Goal: Book appointment/travel/reservation

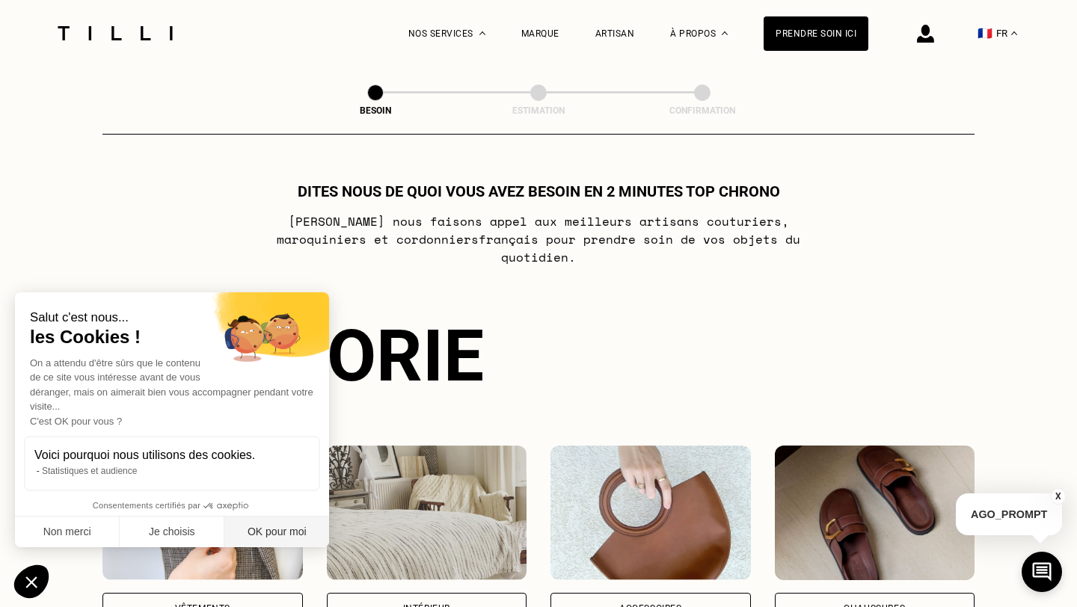
click at [271, 525] on button "OK pour moi" at bounding box center [276, 532] width 105 height 31
checkbox input "true"
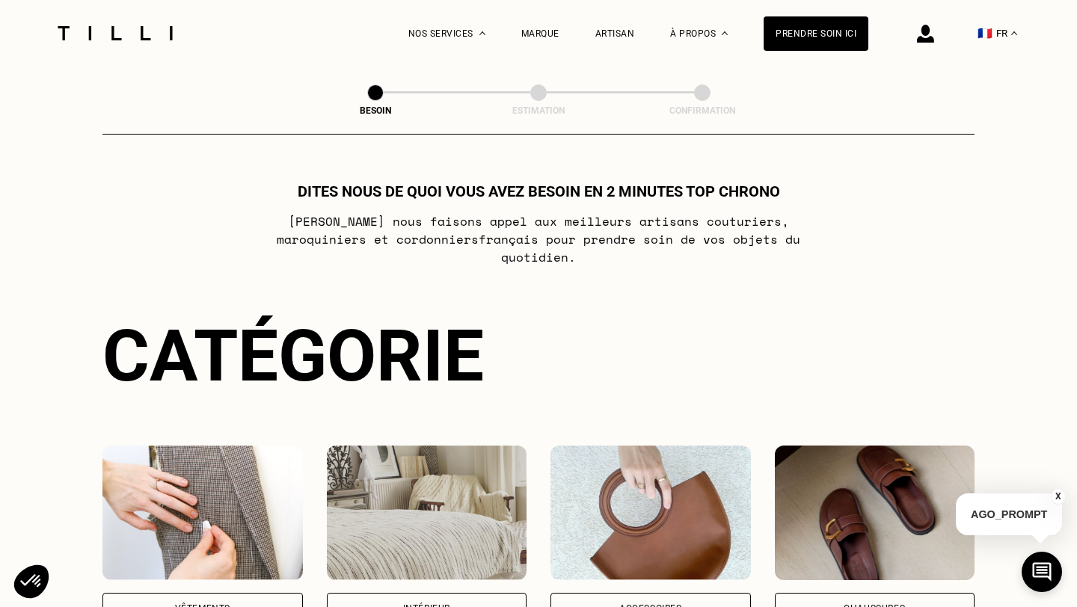
click at [234, 593] on div "Vêtements" at bounding box center [202, 608] width 200 height 31
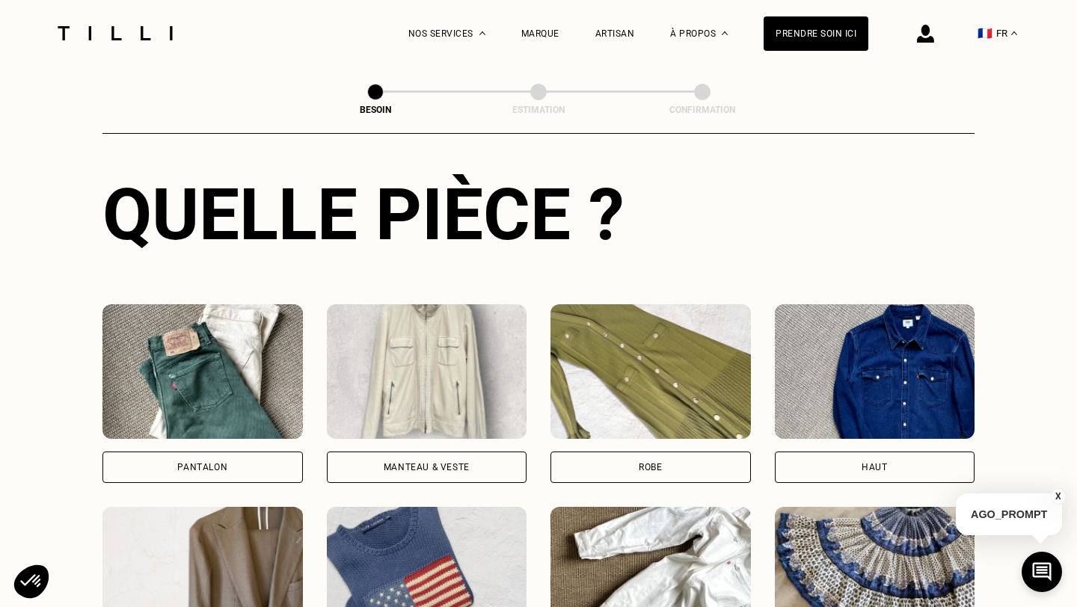
scroll to position [551, 0]
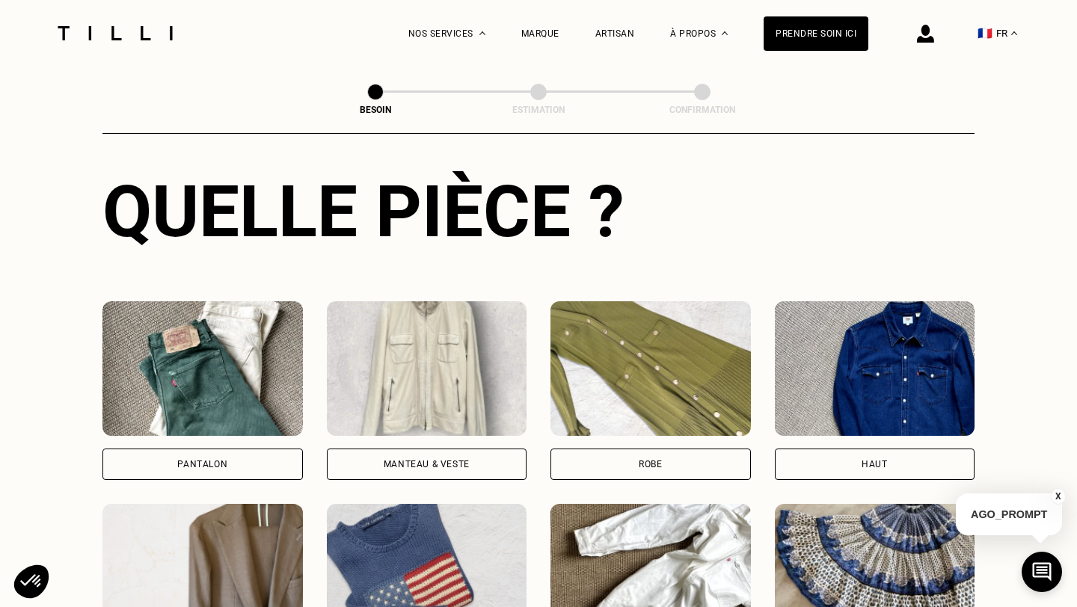
click at [258, 379] on img at bounding box center [202, 368] width 200 height 135
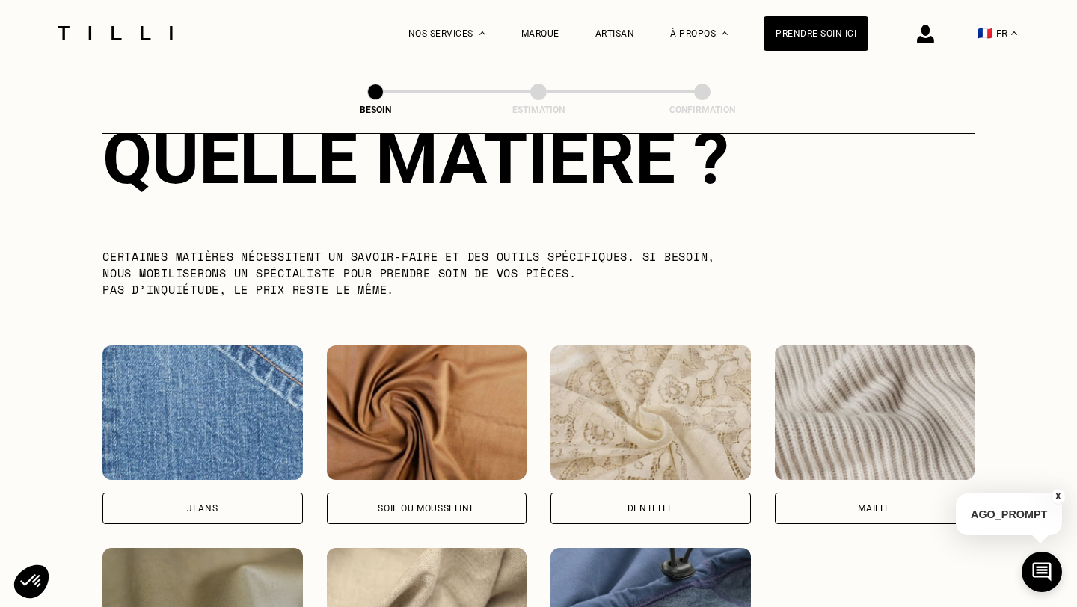
click at [214, 444] on img at bounding box center [202, 413] width 200 height 135
select select "FR"
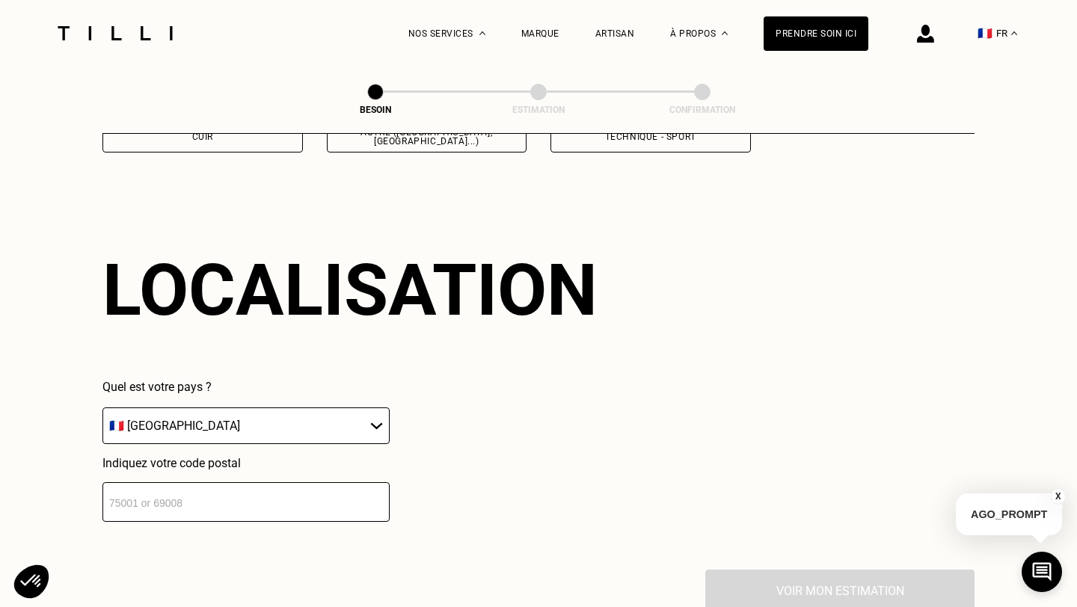
scroll to position [2006, 0]
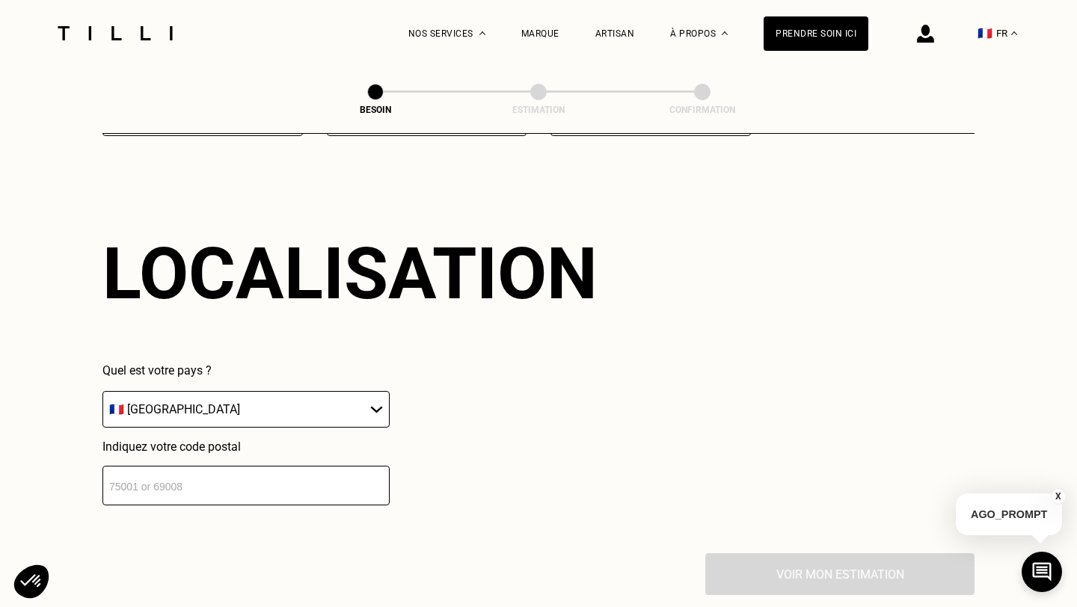
click at [345, 391] on select "🇩🇪 [GEOGRAPHIC_DATA] 🇦🇹 [GEOGRAPHIC_DATA] 🇧🇪 [GEOGRAPHIC_DATA] 🇧🇬 Bulgarie 🇨🇾 C…" at bounding box center [245, 409] width 287 height 37
click at [272, 466] on input "number" at bounding box center [245, 486] width 287 height 40
type input "69006"
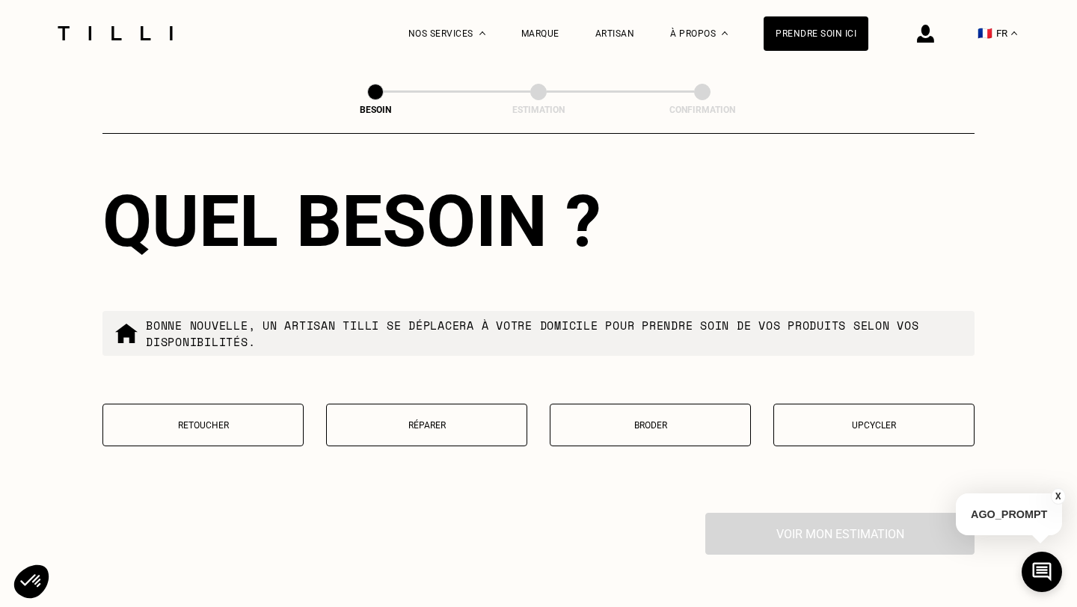
scroll to position [2433, 0]
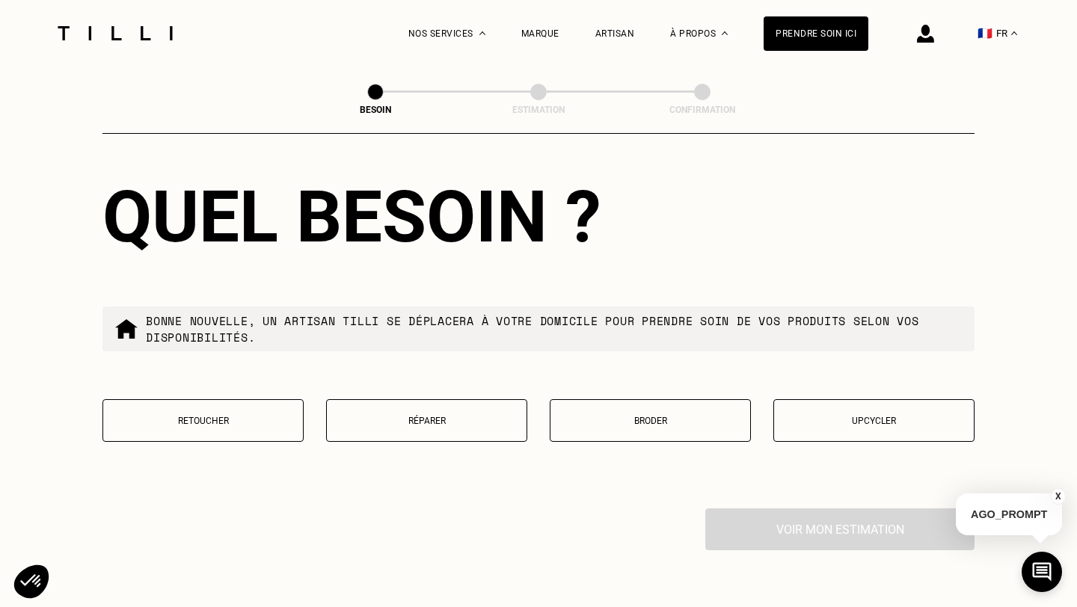
click at [395, 416] on p "Réparer" at bounding box center [426, 421] width 185 height 10
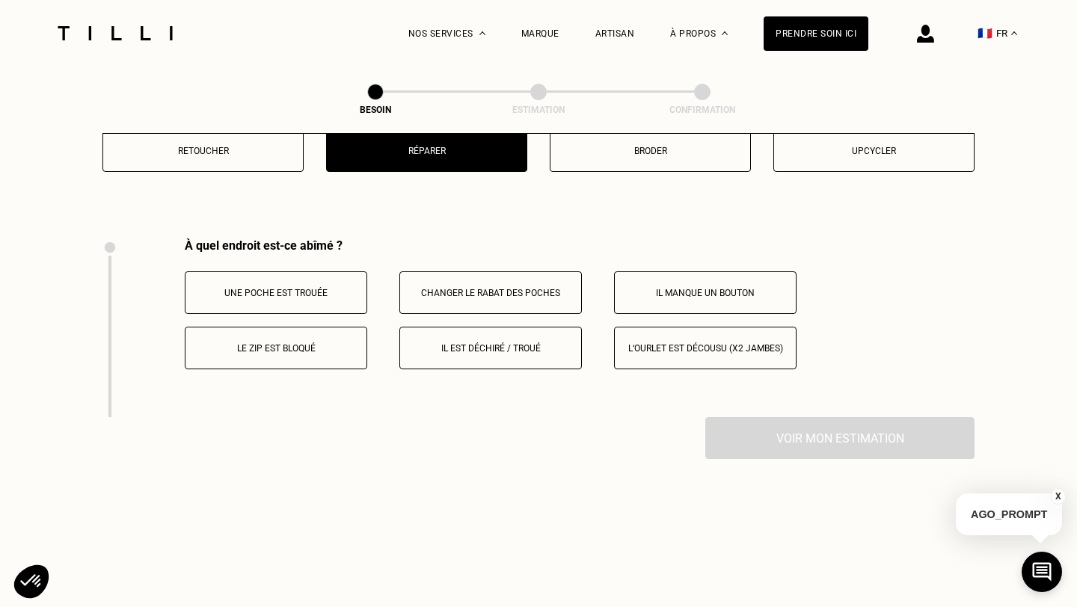
scroll to position [2759, 0]
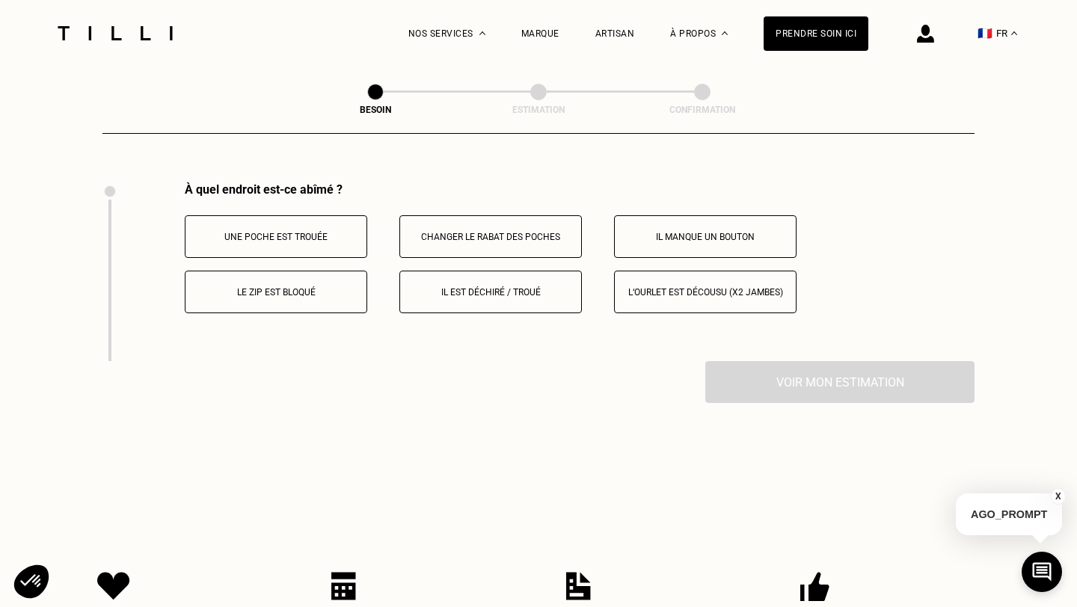
click at [334, 287] on p "Le zip est bloqué" at bounding box center [276, 292] width 166 height 10
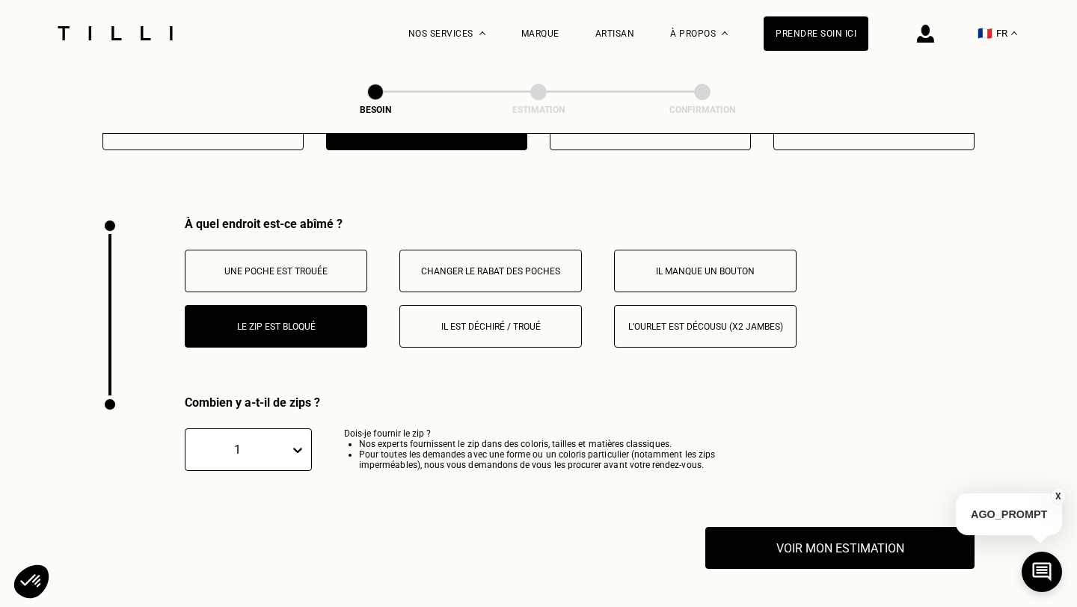
scroll to position [2724, 0]
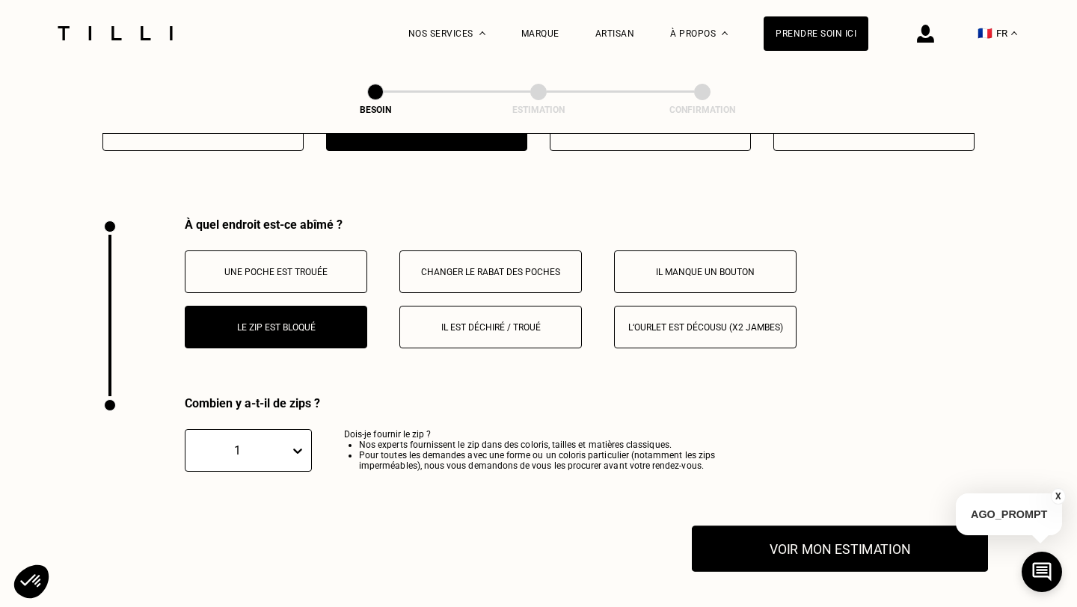
click at [737, 526] on button "Voir mon estimation" at bounding box center [840, 549] width 296 height 46
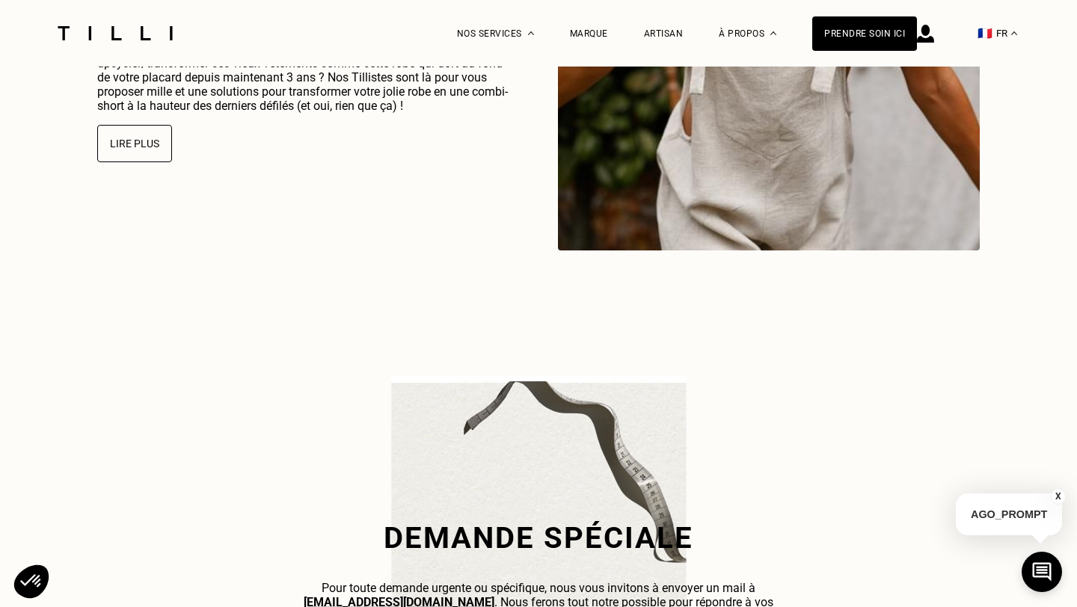
scroll to position [760, 0]
